Goal: Information Seeking & Learning: Find specific fact

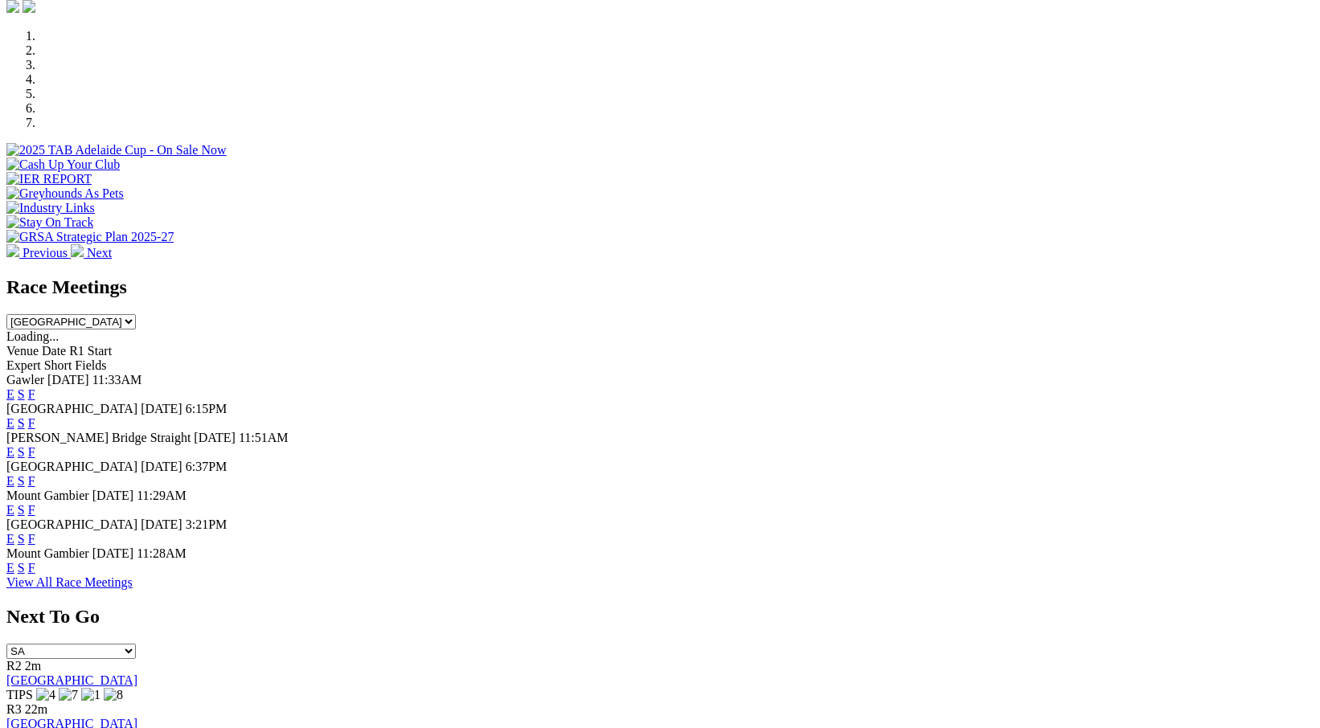
scroll to position [482, 0]
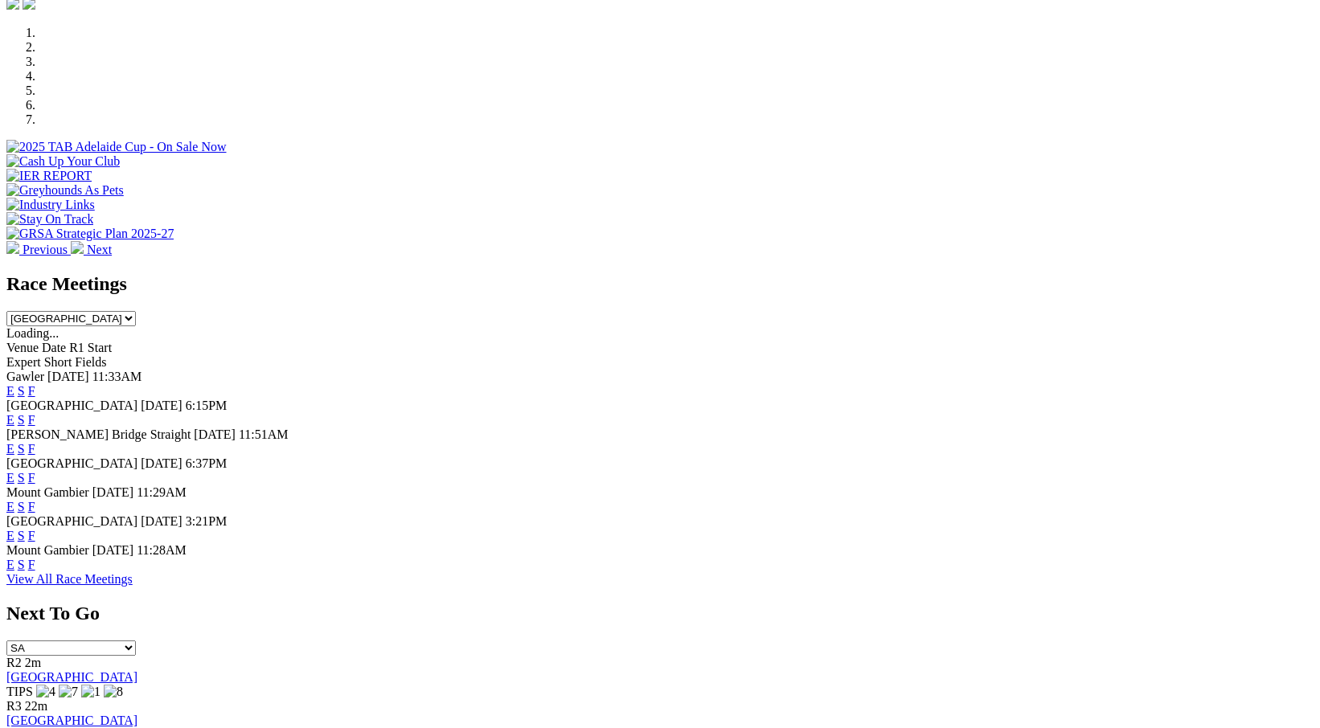
click at [136, 311] on select "South Australia New South Wales Northern Territory Queensland Tasmania Victoria…" at bounding box center [70, 318] width 129 height 15
select select "VIC"
click at [136, 311] on select "South Australia New South Wales Northern Territory Queensland Tasmania Victoria…" at bounding box center [70, 318] width 129 height 15
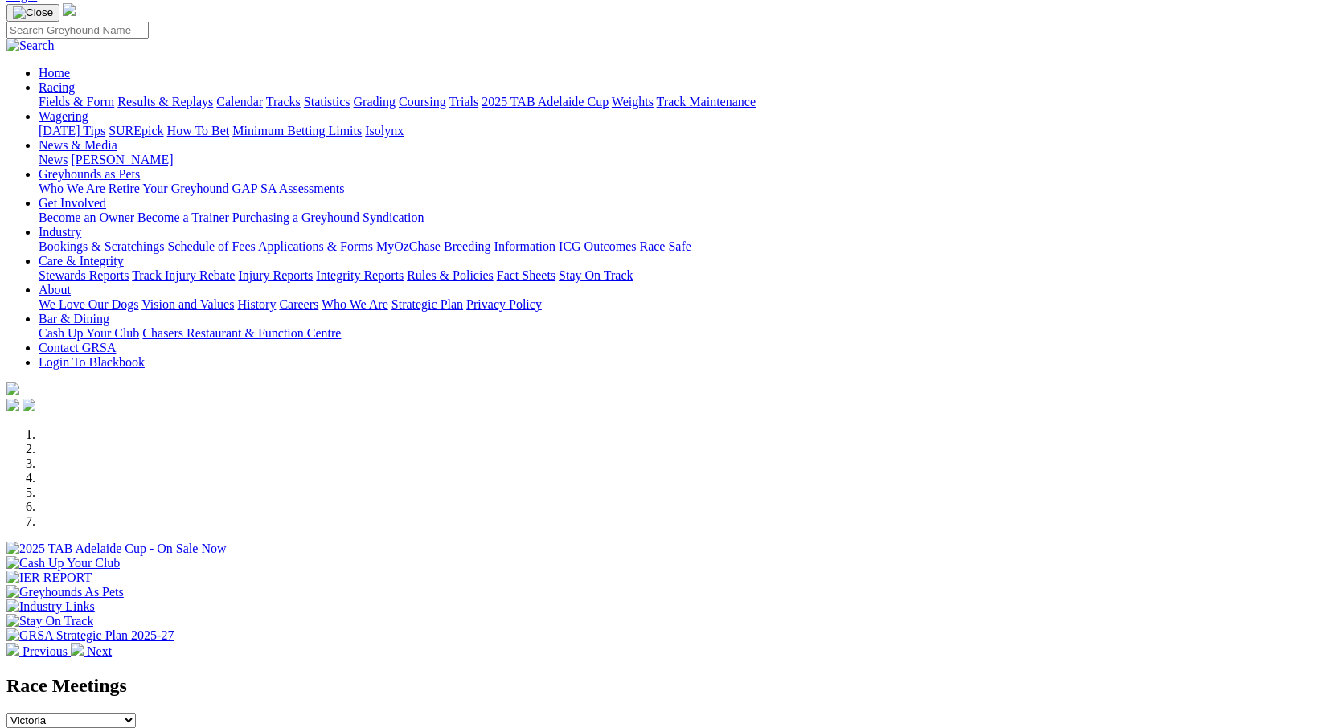
scroll to position [0, 0]
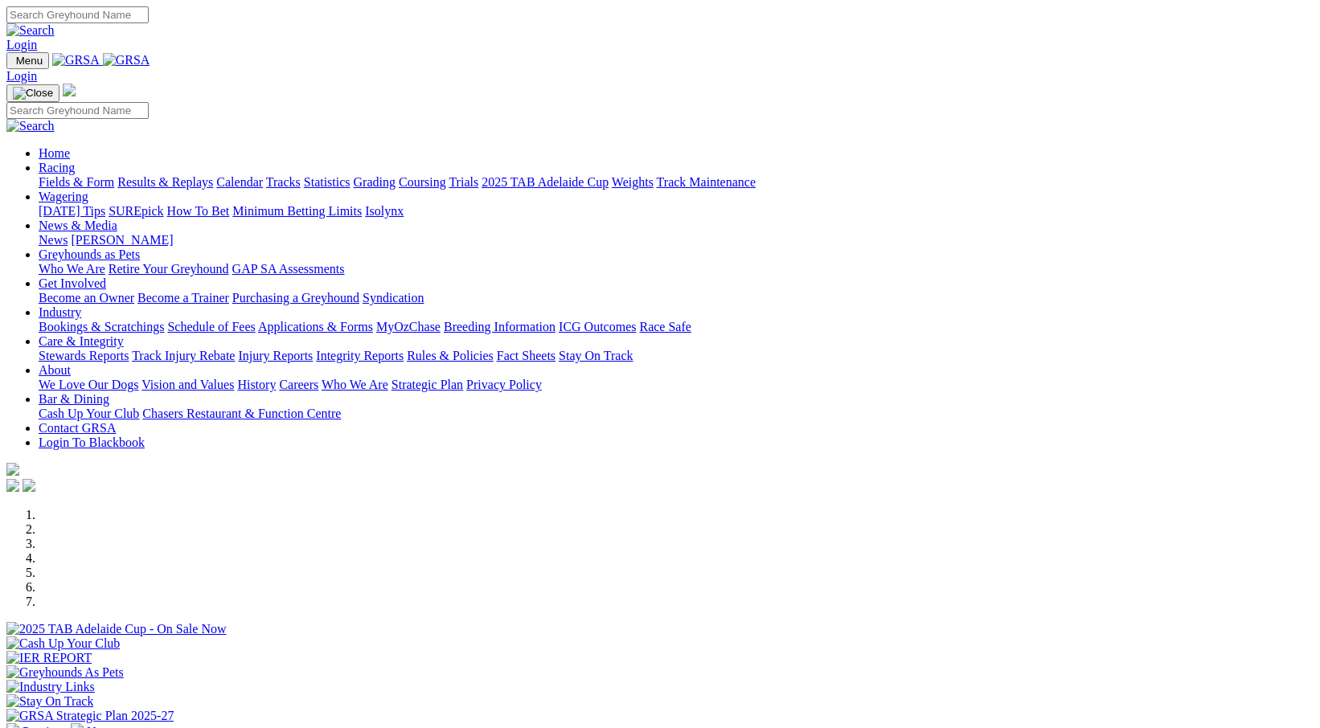
click at [211, 175] on link "Results & Replays" at bounding box center [165, 182] width 96 height 14
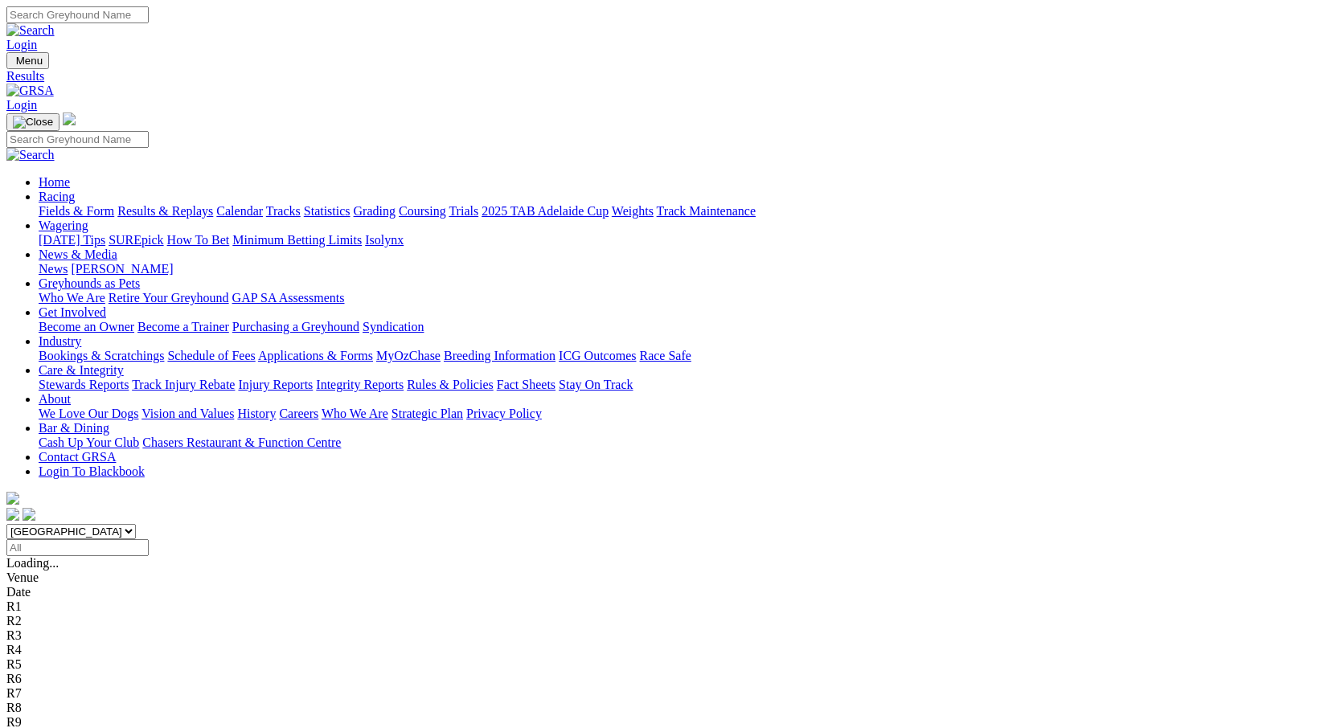
click at [136, 524] on select "[GEOGRAPHIC_DATA] [GEOGRAPHIC_DATA] [GEOGRAPHIC_DATA] [GEOGRAPHIC_DATA] [GEOGRA…" at bounding box center [70, 531] width 129 height 15
select select "VIC"
click at [136, 524] on select "[GEOGRAPHIC_DATA] [GEOGRAPHIC_DATA] [GEOGRAPHIC_DATA] [GEOGRAPHIC_DATA] [GEOGRA…" at bounding box center [70, 531] width 129 height 15
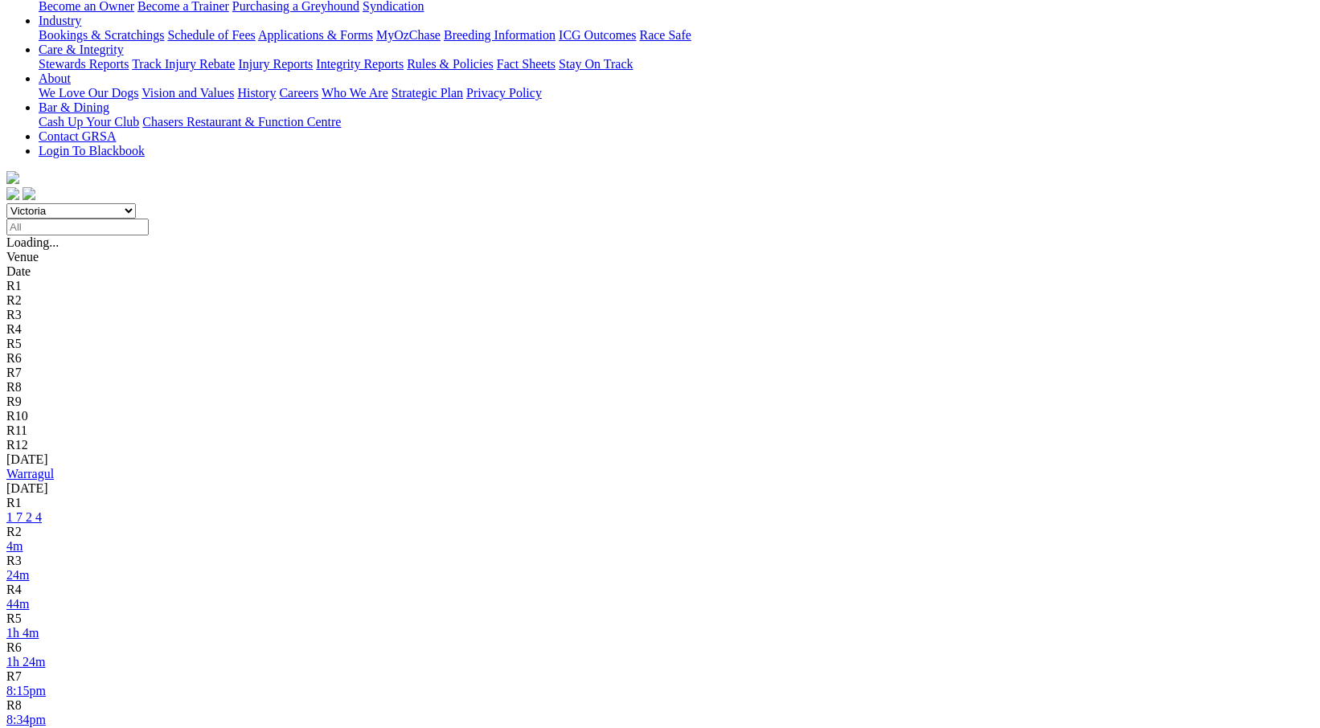
scroll to position [321, 0]
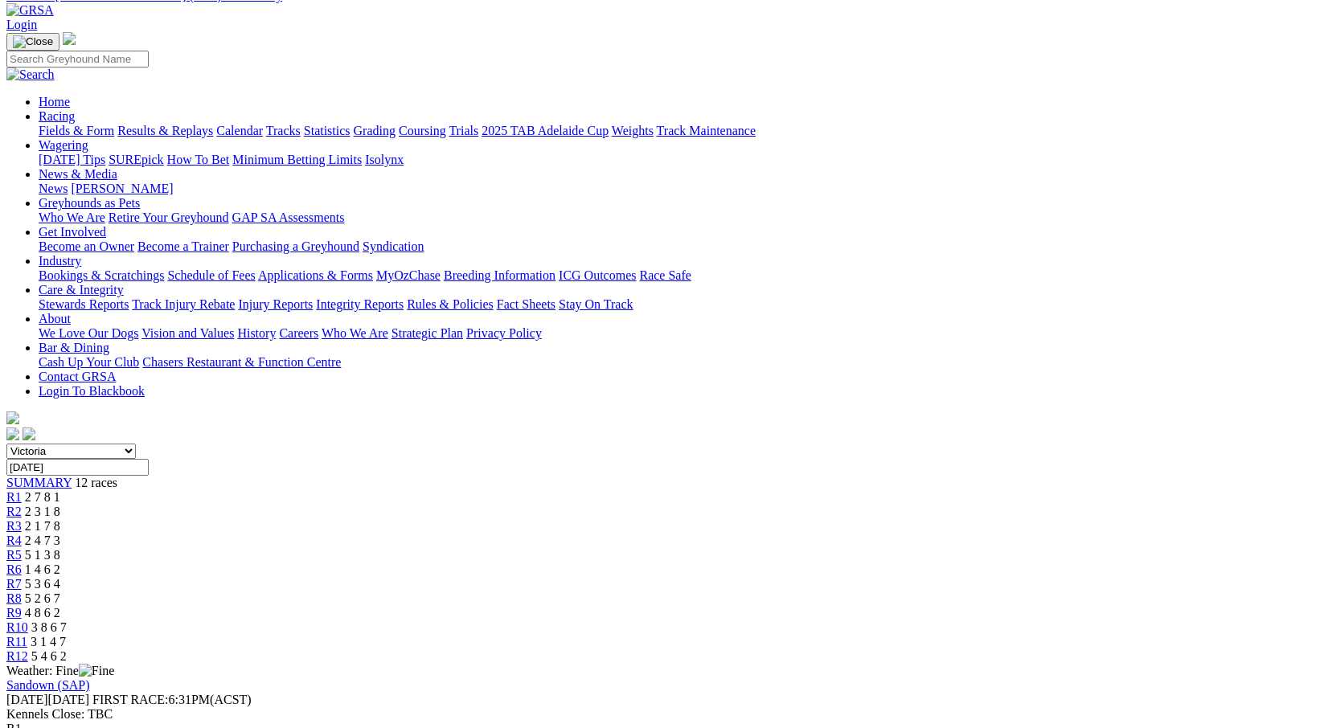
scroll to position [161, 0]
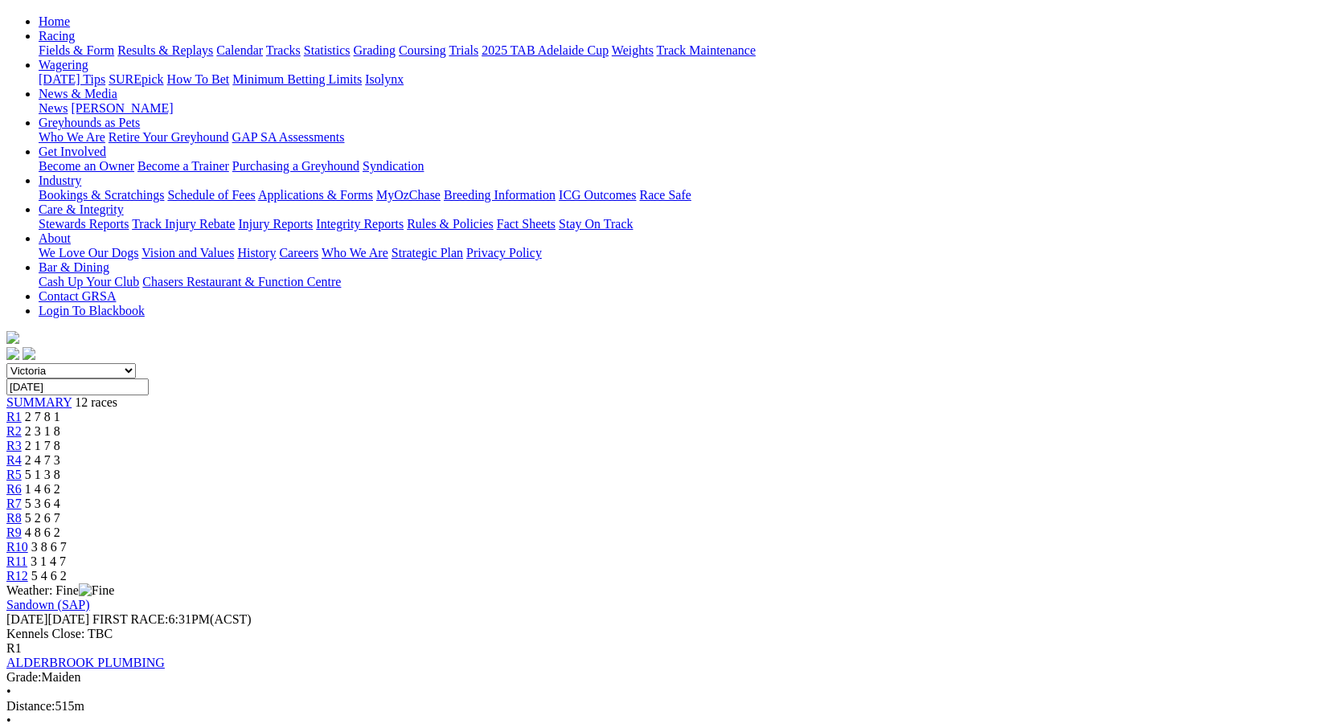
click at [22, 410] on span "R1" at bounding box center [13, 417] width 15 height 14
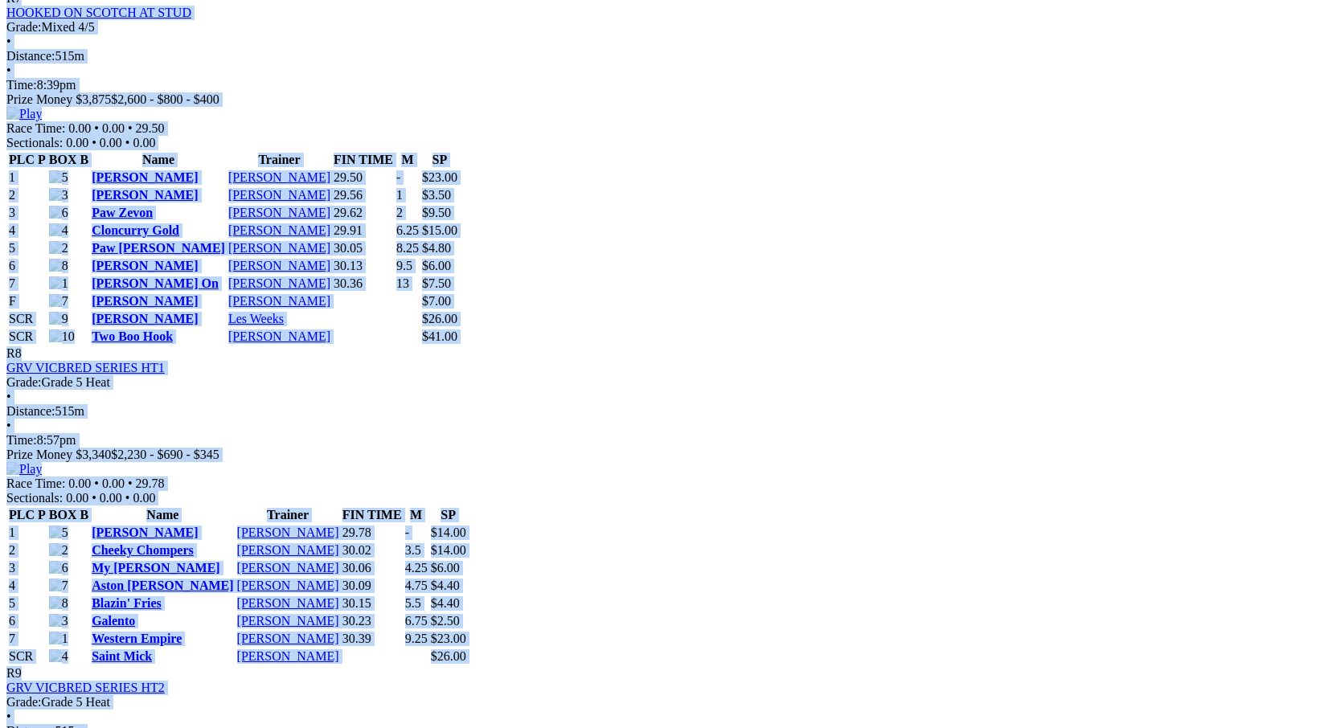
scroll to position [2938, 0]
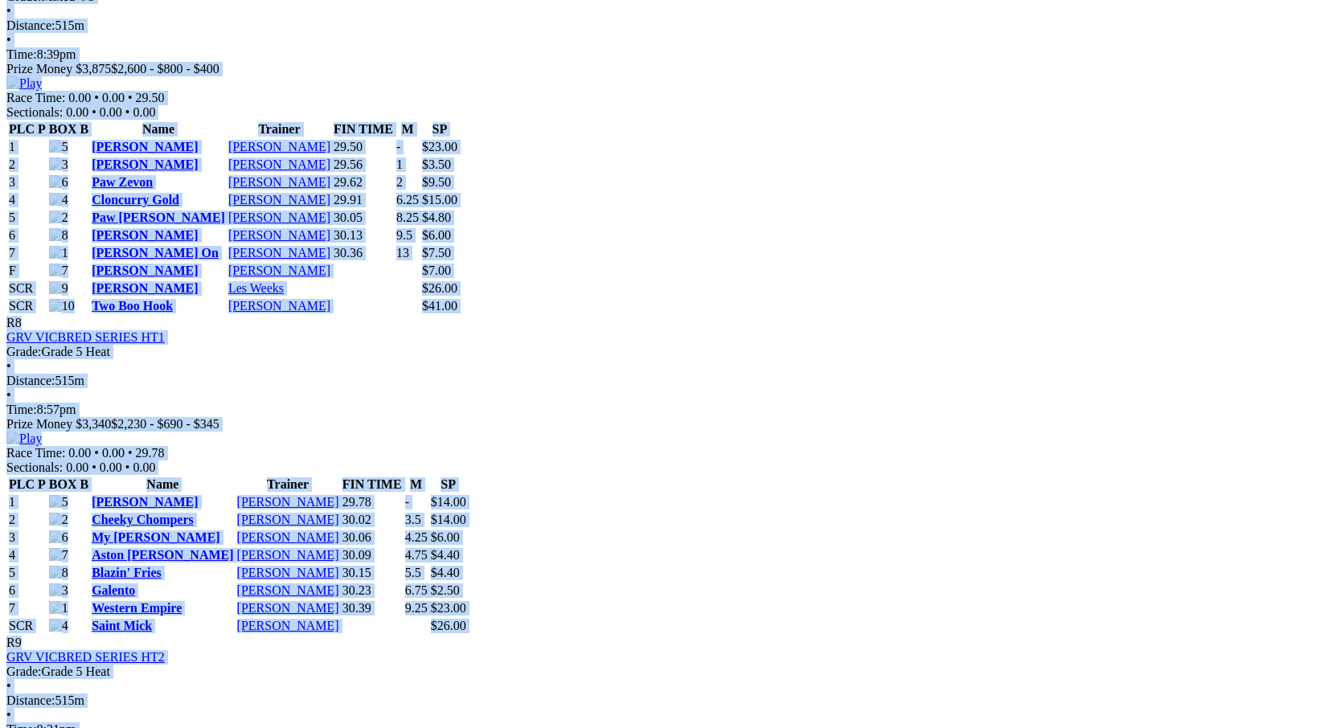
drag, startPoint x: 115, startPoint y: 116, endPoint x: 1199, endPoint y: 292, distance: 1098.4
click at [1199, 292] on body "Login Menu Results - Sandown (SAP) - Summary Login Home Racing Fields & Form Re…" at bounding box center [659, 299] width 1307 height 6460
copy div "Sandown (SAP) Monday 18 Aug 2025 FIRST RACE: 6:31PM(ACST) Kennels Close: TBC R1…"
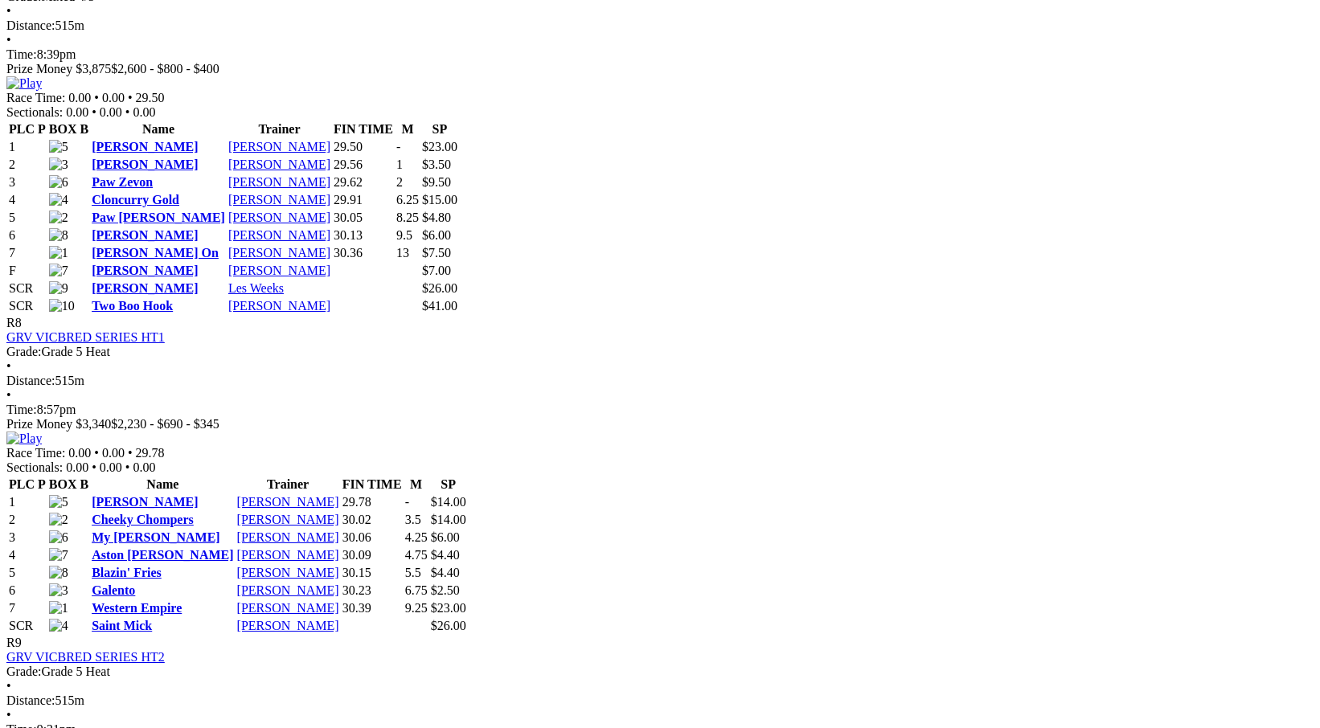
click at [27, 270] on body "Login Menu Results - Sandown (SAP) - Summary Login Home Racing Fields & Form Re…" at bounding box center [659, 299] width 1307 height 6460
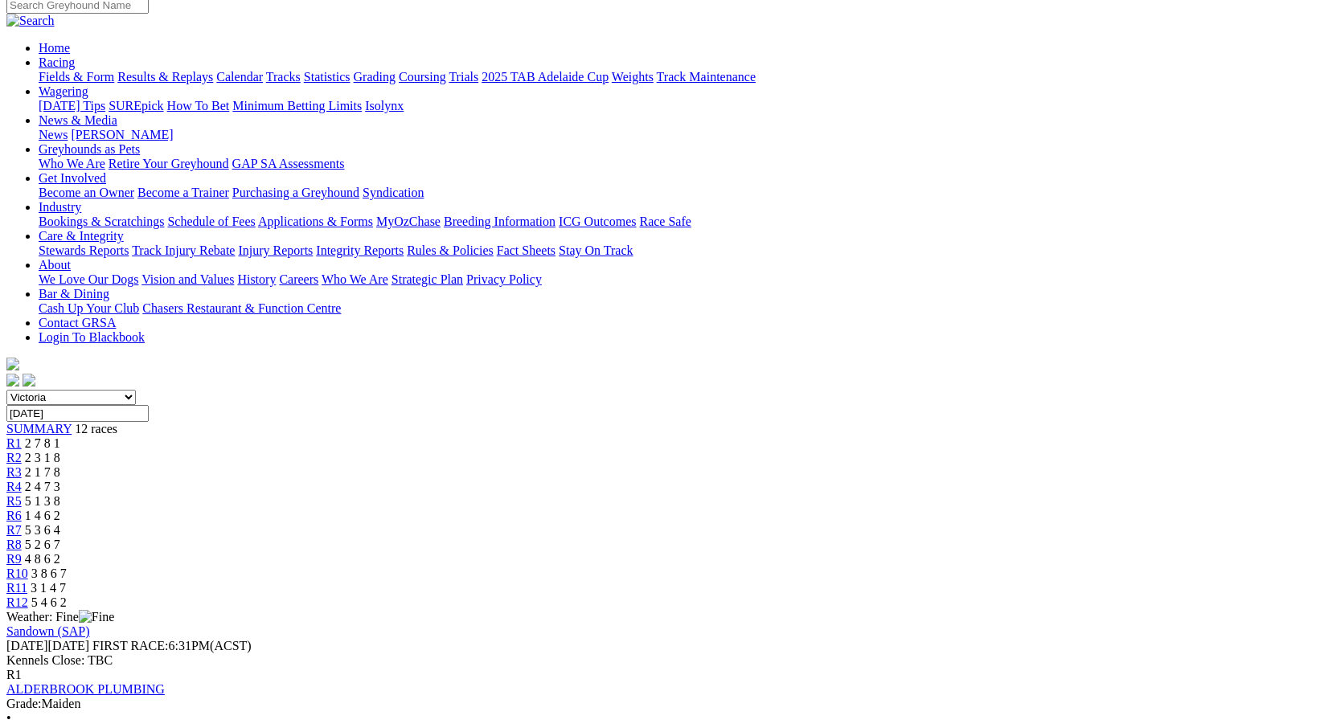
scroll to position [125, 0]
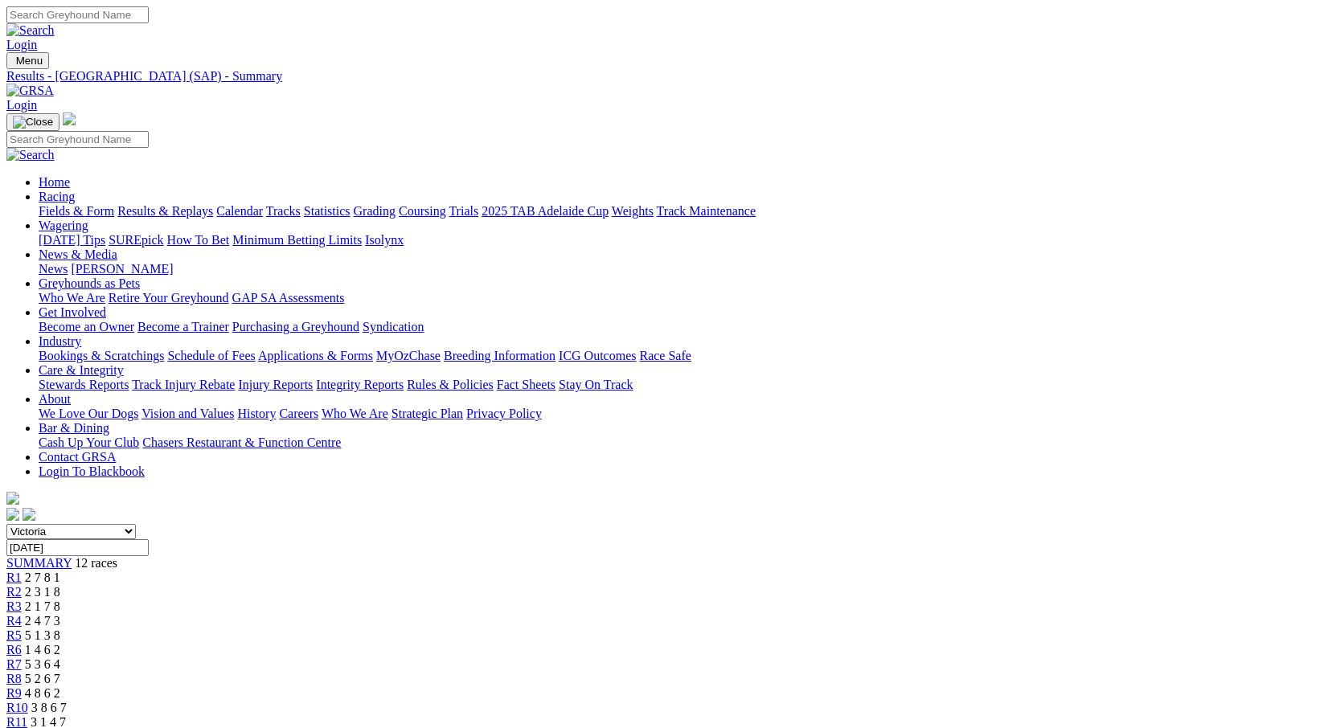
click at [22, 571] on span "R1" at bounding box center [13, 578] width 15 height 14
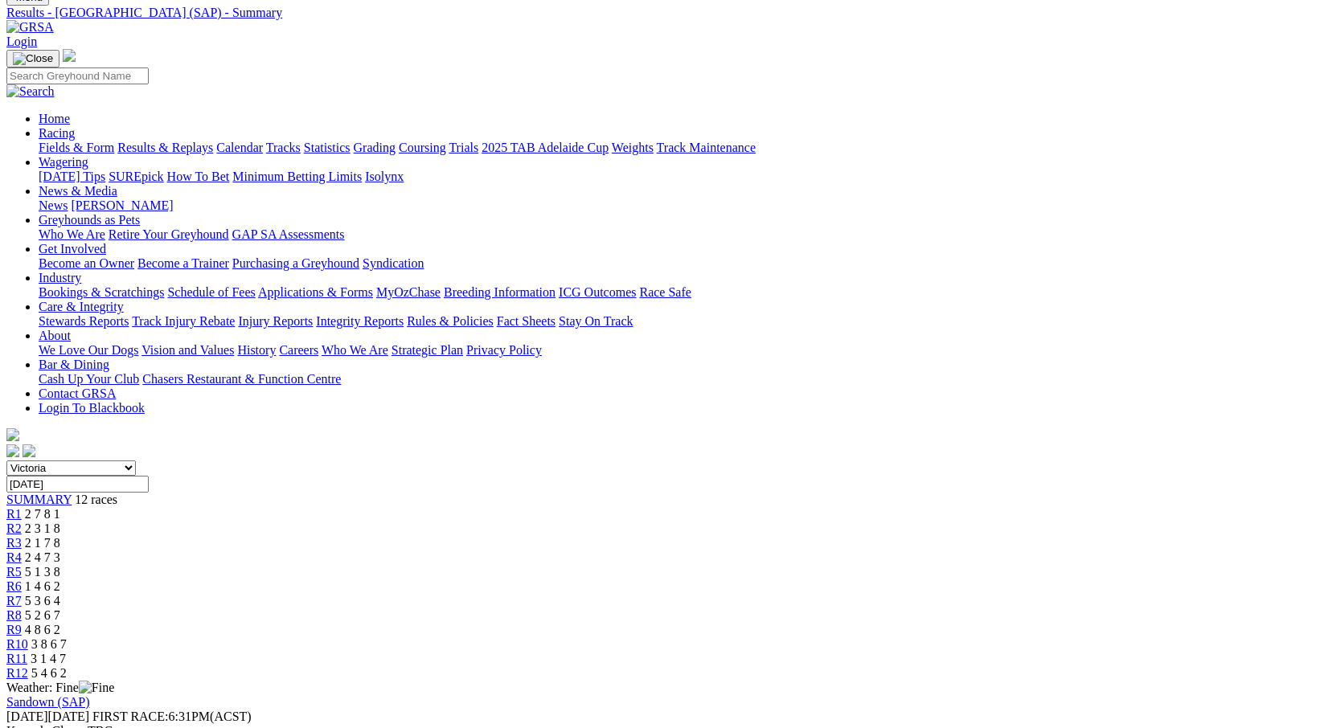
scroll to position [80, 0]
